Goal: Task Accomplishment & Management: Manage account settings

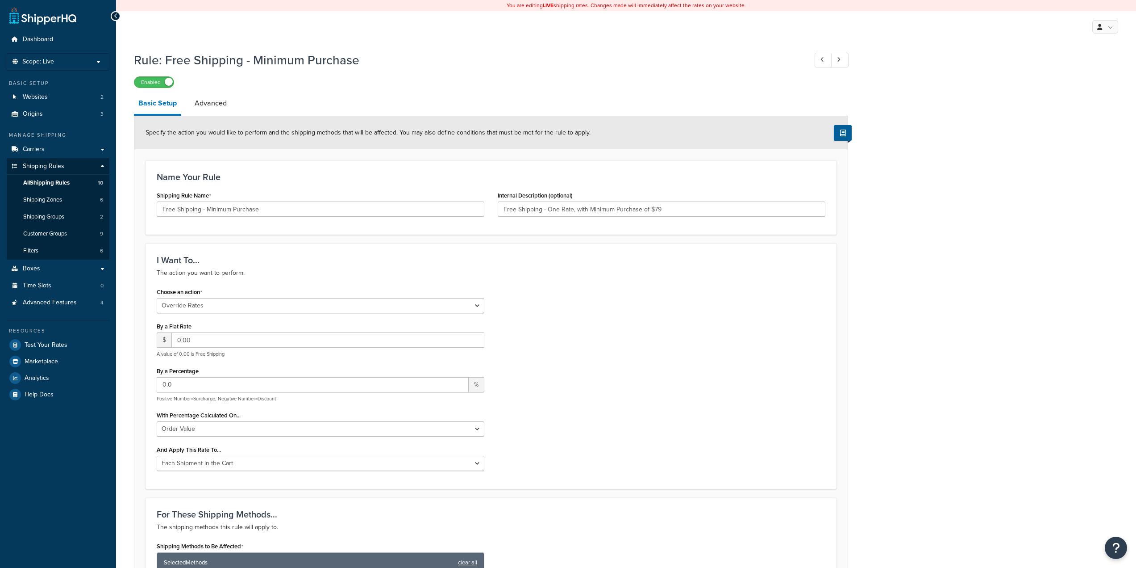
select select "OVERRIDE"
click at [943, 218] on div "Rule: Free Shipping - Minimum Purchase Previous Record Next Record Enabled Basi…" at bounding box center [626, 552] width 1020 height 1011
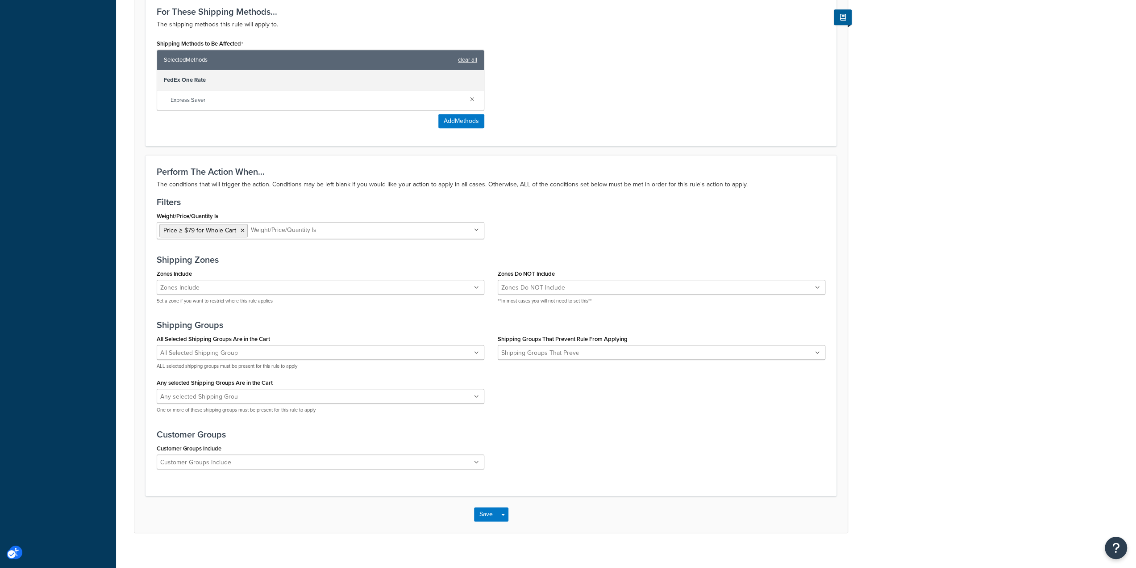
scroll to position [509, 0]
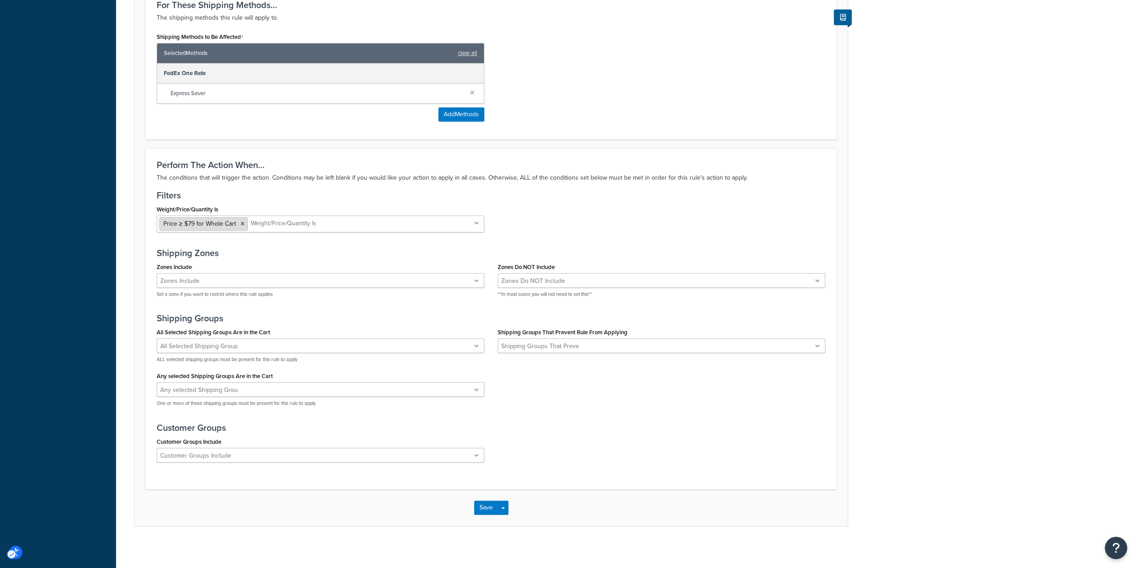
click at [242, 221] on icon at bounding box center [243, 223] width 4 height 5
click at [600, 221] on div "Weight/Price/Quantity Is Free Shipping Price ≥ $79 for Whole Cart Prohibited Pr…" at bounding box center [491, 221] width 682 height 36
click at [505, 509] on button "Save Dropdown" at bounding box center [503, 507] width 11 height 14
click at [483, 504] on button "Save" at bounding box center [486, 507] width 24 height 14
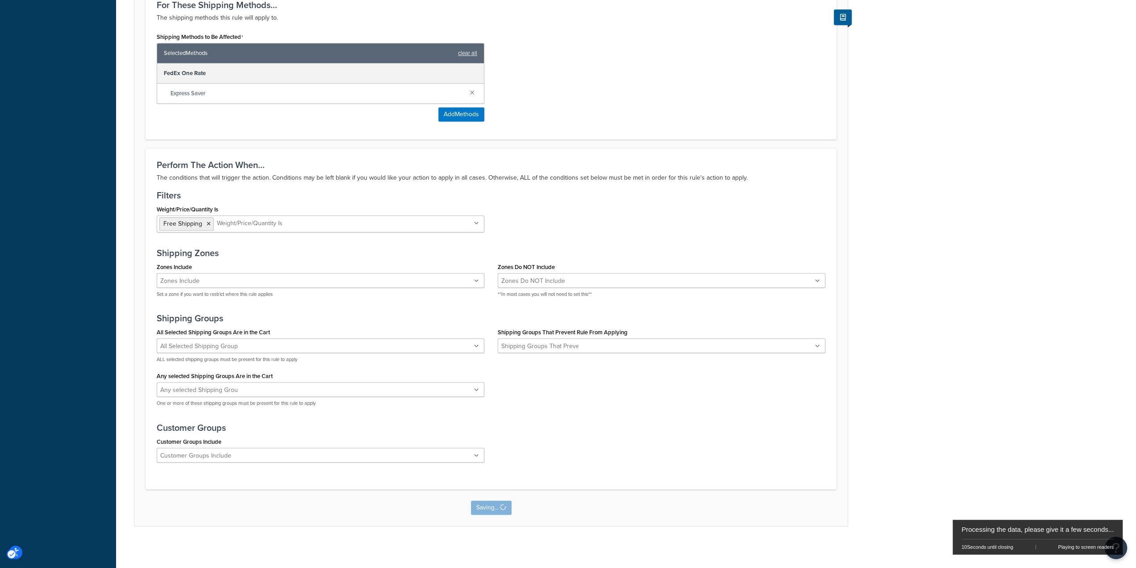
scroll to position [0, 0]
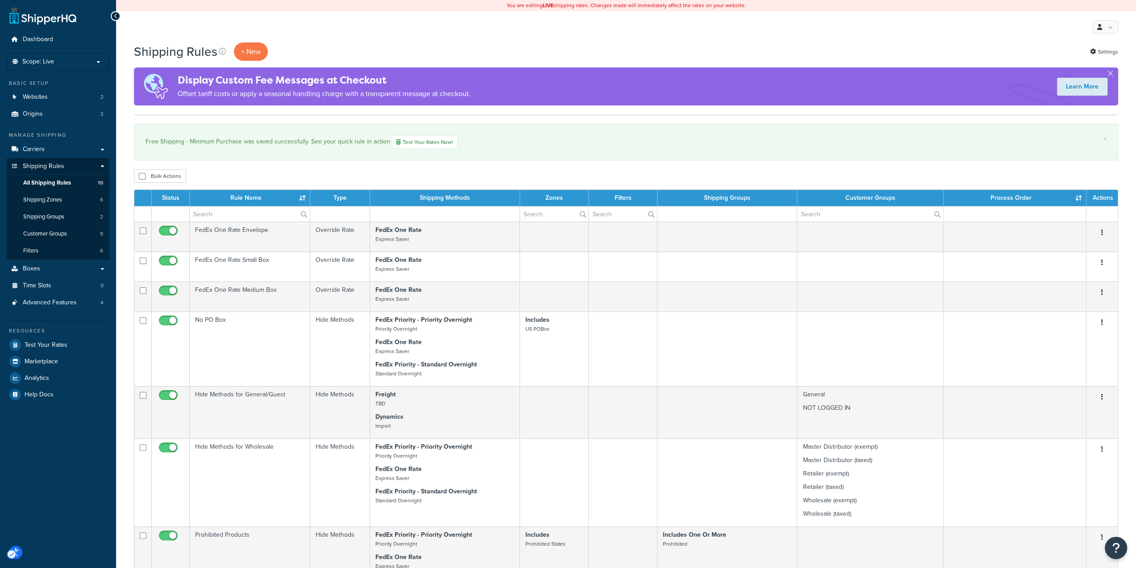
scroll to position [223, 0]
